Goal: Task Accomplishment & Management: Manage account settings

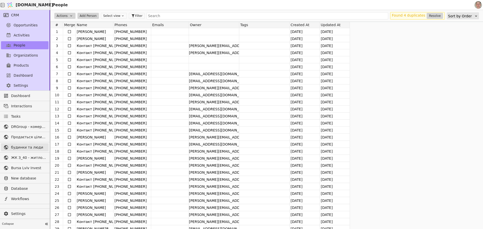
click at [30, 147] on span "будинки та люди" at bounding box center [28, 147] width 35 height 5
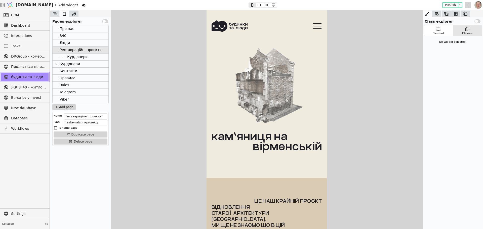
click at [467, 4] on icon at bounding box center [468, 5] width 6 height 6
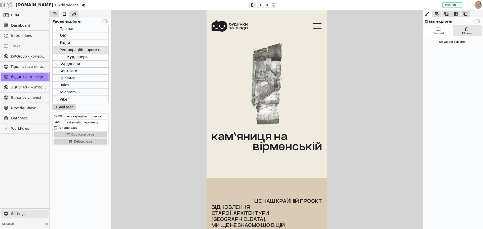
click at [35, 213] on span "Settings" at bounding box center [28, 213] width 35 height 5
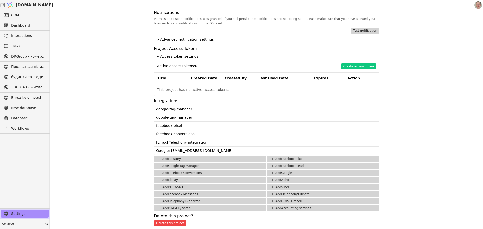
scroll to position [387, 0]
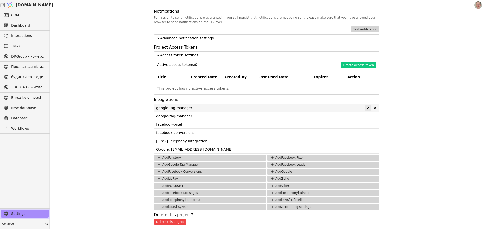
click at [366, 107] on icon at bounding box center [368, 108] width 4 height 4
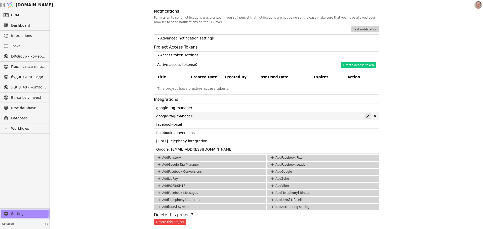
click at [366, 116] on icon at bounding box center [368, 116] width 4 height 4
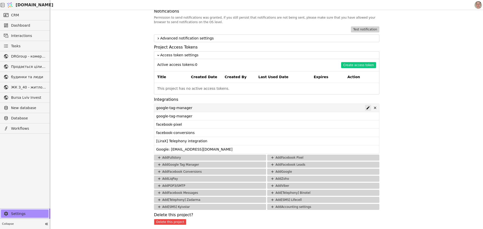
click at [367, 109] on icon at bounding box center [368, 107] width 3 height 3
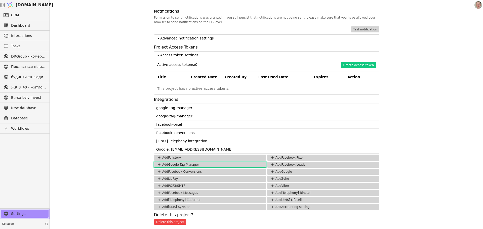
click at [231, 164] on button "Add Google Tag Manager" at bounding box center [210, 165] width 112 height 6
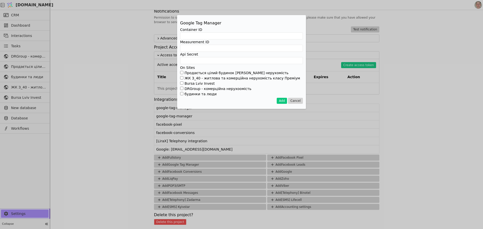
click at [182, 94] on input "будинки та люди" at bounding box center [181, 93] width 3 height 3
checkbox input "true"
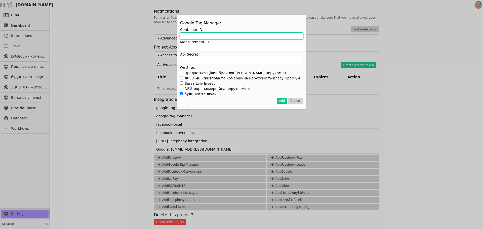
click at [200, 33] on input "Add Project" at bounding box center [241, 35] width 123 height 7
paste input "GTM-K45DJTSJ"
type input "GTM-K45DJTSJ"
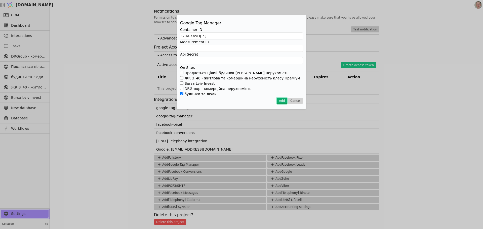
click at [282, 100] on button "Add" at bounding box center [282, 101] width 10 height 6
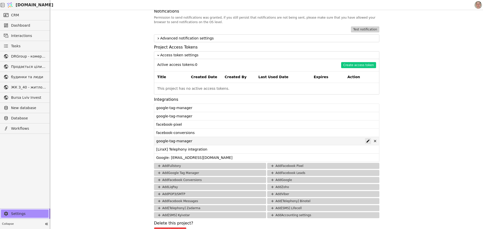
click at [366, 139] on icon at bounding box center [368, 141] width 4 height 4
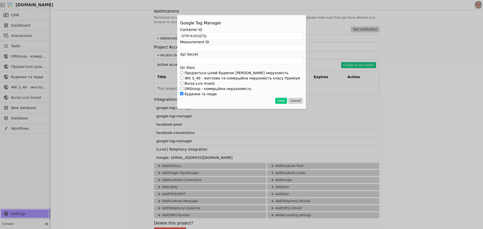
click at [109, 71] on div "Google Tag Manager Container ID GTM-K45DJTSJ Measurement ID Api Secret On Sites…" at bounding box center [241, 114] width 483 height 229
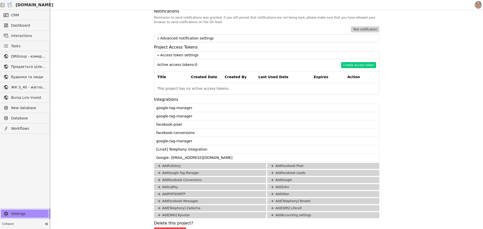
scroll to position [396, 0]
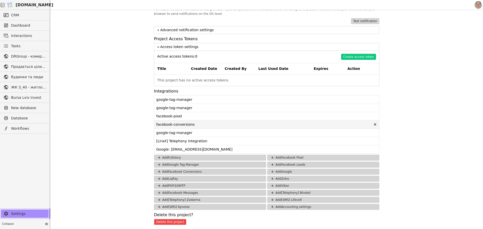
click at [318, 124] on div "facebook-conversions" at bounding box center [264, 125] width 216 height 6
click at [366, 132] on icon at bounding box center [368, 133] width 4 height 4
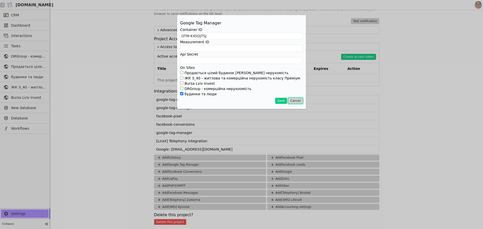
click at [298, 99] on button "Cancel" at bounding box center [295, 101] width 15 height 6
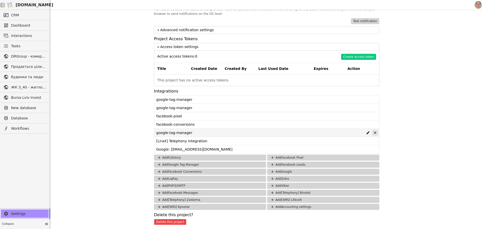
click at [373, 132] on icon at bounding box center [375, 133] width 4 height 4
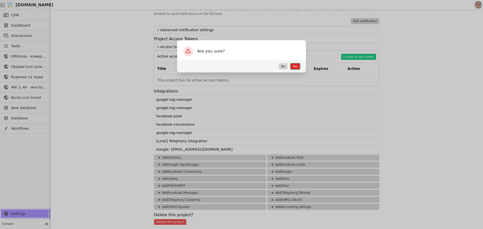
click at [295, 64] on button "Yes" at bounding box center [295, 66] width 9 height 6
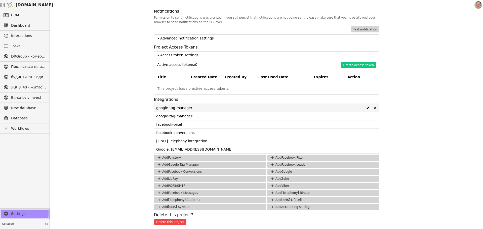
scroll to position [387, 0]
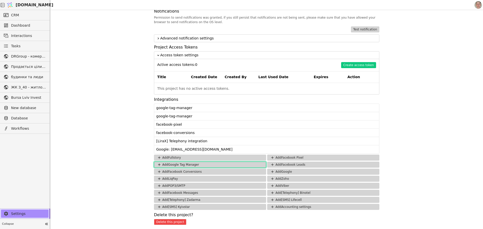
click at [213, 163] on button "Add Google Tag Manager" at bounding box center [210, 165] width 112 height 6
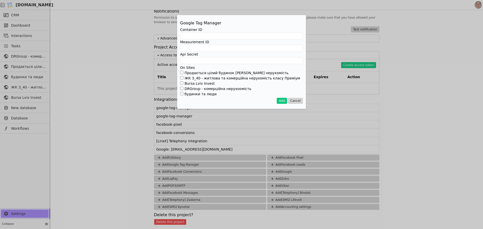
click at [182, 79] on input "ЖК З_40 - житлова та комерційна нерухомість класу Преміум" at bounding box center [181, 77] width 3 height 3
drag, startPoint x: 181, startPoint y: 76, endPoint x: 183, endPoint y: 79, distance: 4.0
click at [182, 76] on div "Продається цілий будинок [PERSON_NAME] нерухомість" at bounding box center [241, 72] width 123 height 5
click at [182, 77] on input "ЖК З_40 - житлова та комерційна нерухомість класу Преміум" at bounding box center [181, 77] width 3 height 3
checkbox input "false"
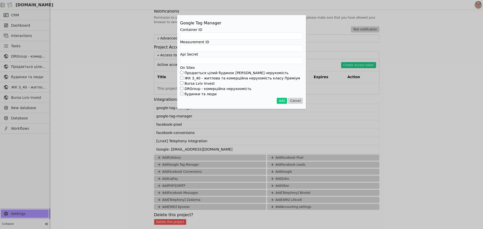
click at [182, 94] on input "будинки та люди" at bounding box center [181, 93] width 3 height 3
checkbox input "true"
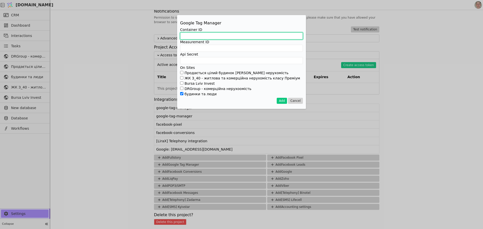
click at [195, 35] on input "Add Project" at bounding box center [241, 35] width 123 height 7
paste input "GTM-PVKW4V82"
type input "GTM-PVKW4V82"
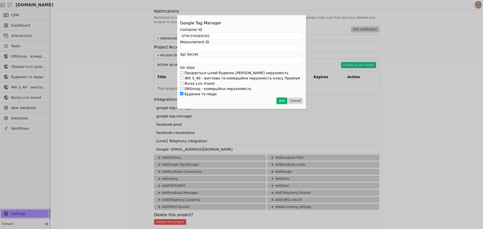
click at [283, 100] on button "Add" at bounding box center [282, 101] width 10 height 6
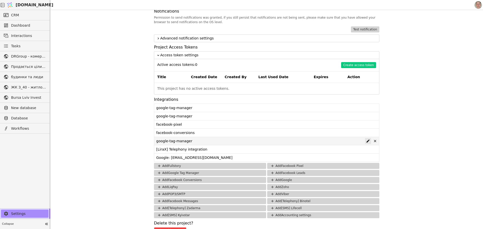
click at [366, 140] on icon at bounding box center [368, 141] width 4 height 4
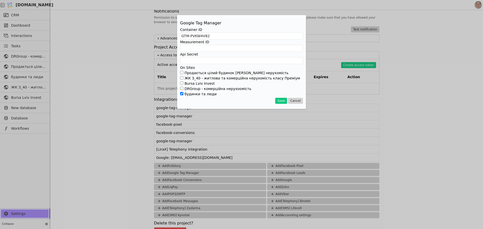
click at [110, 95] on div "Google Tag Manager Container ID GTM-PVKW4V82 Measurement ID Api Secret On Sites…" at bounding box center [241, 114] width 483 height 229
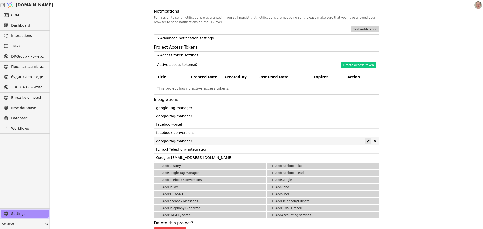
click at [365, 141] on div at bounding box center [368, 141] width 6 height 6
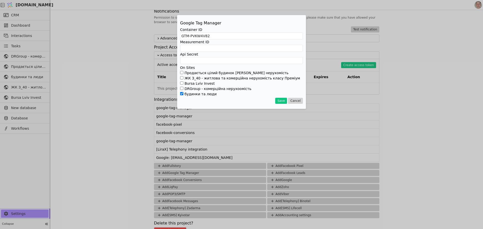
click at [100, 101] on div "Google Tag Manager Container ID GTM-PVKW4V82 Measurement ID Api Secret On Sites…" at bounding box center [241, 114] width 483 height 229
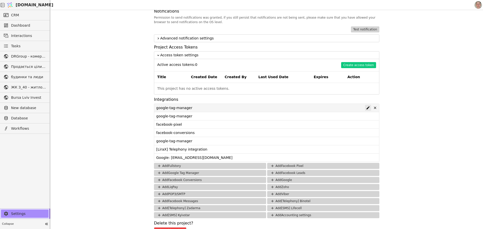
click at [367, 108] on icon at bounding box center [368, 108] width 4 height 4
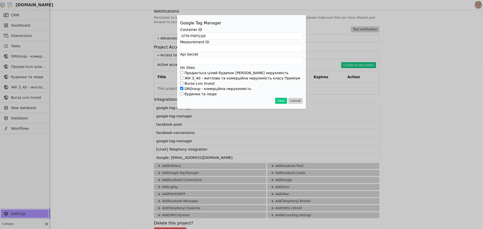
click at [135, 99] on div "Google Tag Manager Container ID GTM-PNPQ2J8 Measurement ID Api Secret On Sites …" at bounding box center [241, 114] width 483 height 229
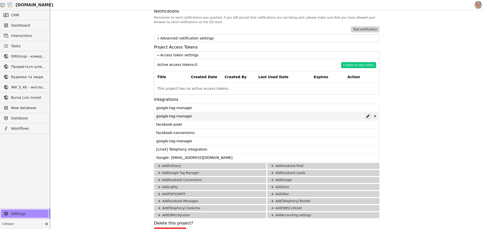
click at [366, 116] on icon at bounding box center [368, 116] width 4 height 4
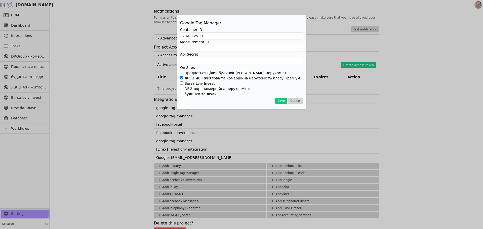
click at [107, 106] on div "Google Tag Manager Container ID GTM-PJVVPJT Measurement ID Api Secret On Sites …" at bounding box center [241, 114] width 483 height 229
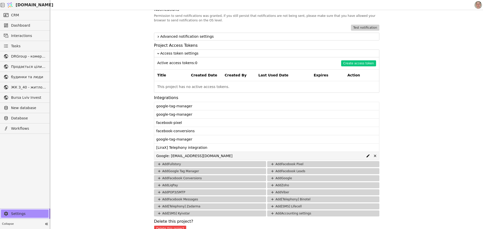
scroll to position [396, 0]
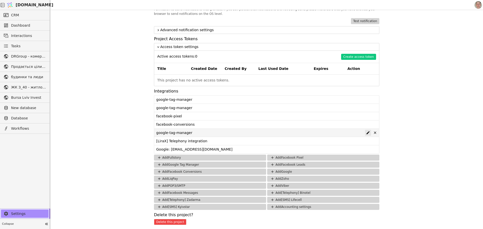
click at [366, 132] on icon at bounding box center [368, 133] width 4 height 4
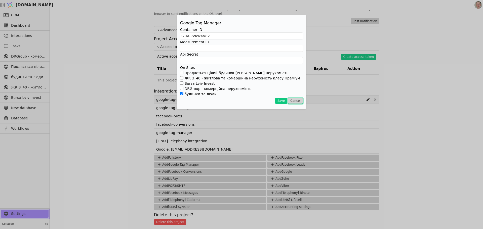
click at [298, 99] on button "Cancel" at bounding box center [295, 101] width 15 height 6
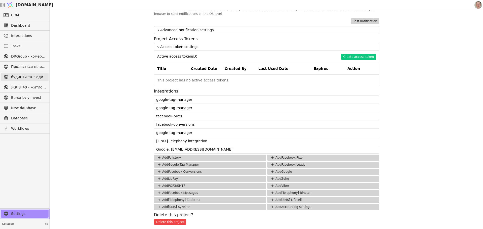
click at [26, 75] on span "будинки та люди" at bounding box center [28, 77] width 35 height 5
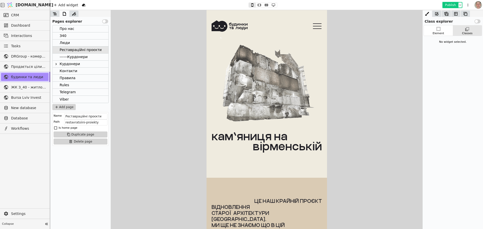
click at [453, 4] on button "Publish" at bounding box center [450, 5] width 15 height 5
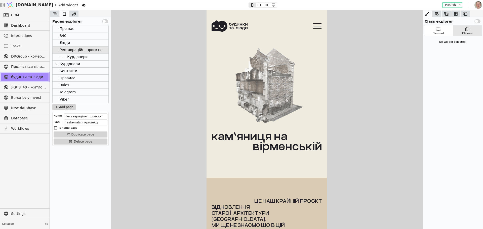
drag, startPoint x: 31, startPoint y: 204, endPoint x: 32, endPoint y: 207, distance: 3.3
click at [31, 204] on div at bounding box center [25, 171] width 50 height 75
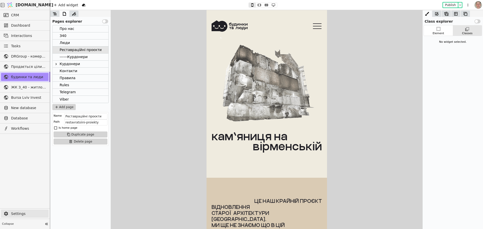
click at [33, 210] on link "Settings" at bounding box center [25, 214] width 48 height 8
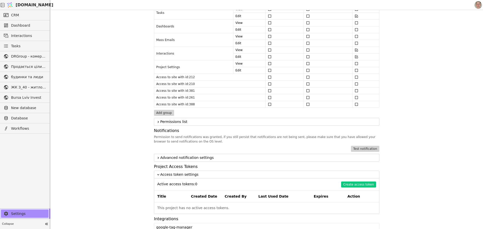
scroll to position [378, 0]
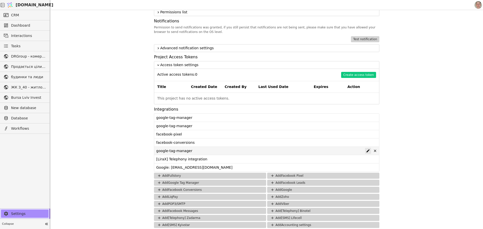
click at [367, 151] on icon at bounding box center [368, 151] width 3 height 3
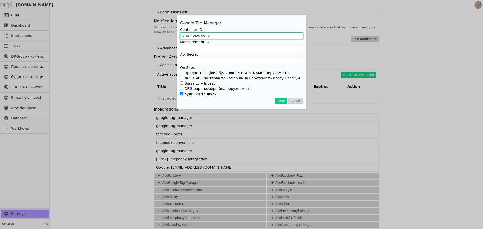
drag, startPoint x: 218, startPoint y: 36, endPoint x: 155, endPoint y: 32, distance: 63.1
click at [155, 32] on div "Google Tag Manager Container ID GTM-PVKW4V82 Measurement ID Api Secret On Sites…" at bounding box center [241, 114] width 483 height 229
click at [213, 36] on input "GTM-PVKW4V82" at bounding box center [241, 35] width 123 height 7
click at [191, 37] on input "GTM-PVKW4V82" at bounding box center [241, 35] width 123 height 7
type input "GTM-PVKW4V82"
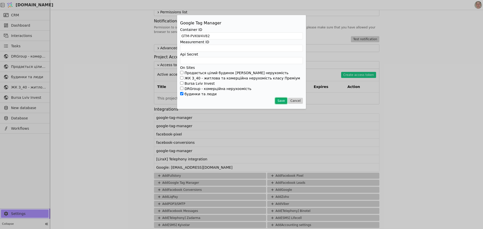
click at [284, 100] on button "Save" at bounding box center [281, 101] width 12 height 6
